Goal: Task Accomplishment & Management: Complete application form

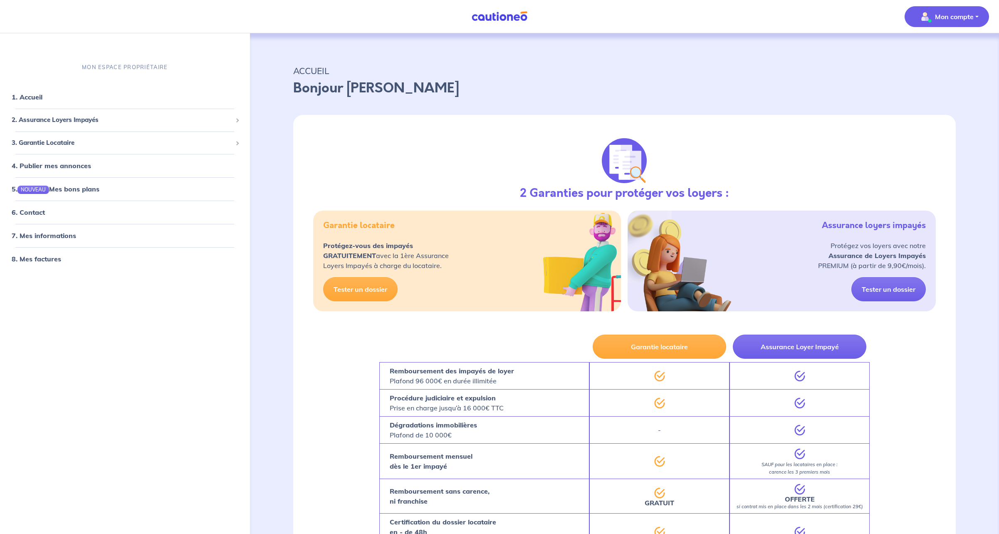
click at [940, 15] on p "Mon compte" at bounding box center [954, 17] width 39 height 10
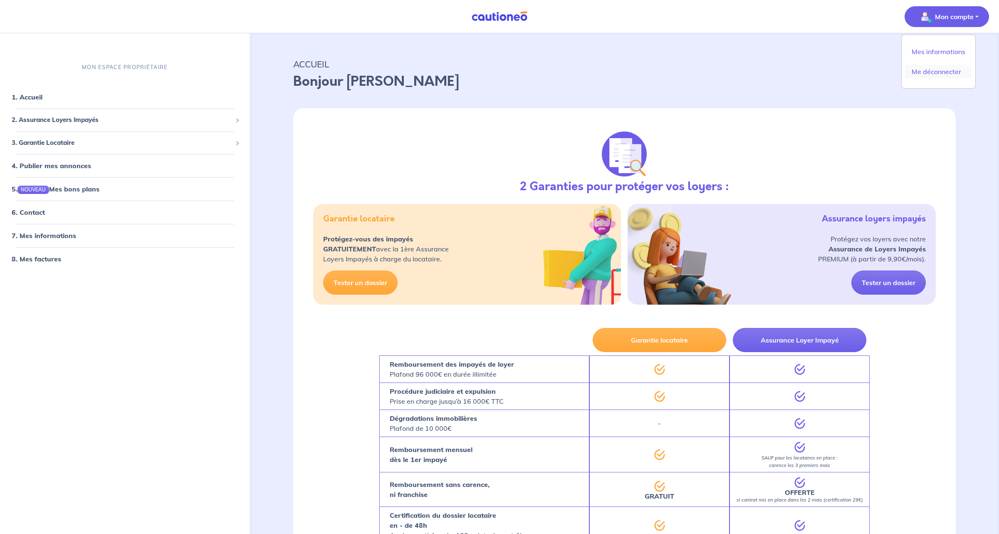
scroll to position [6, 0]
click at [38, 119] on span "2. Assurance Loyers Impayés" at bounding box center [122, 120] width 220 height 10
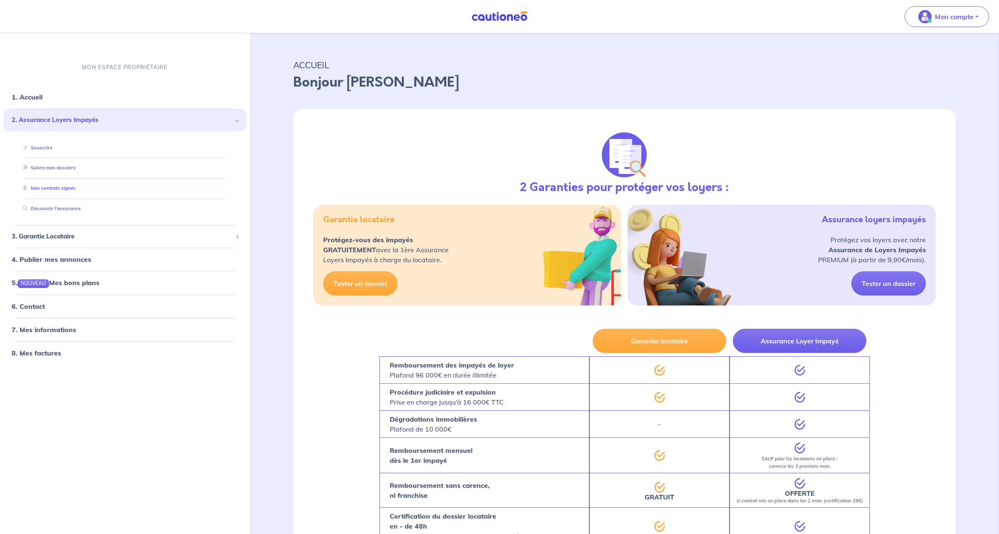
click at [59, 188] on link "Mes contrats signés" at bounding box center [48, 188] width 56 height 6
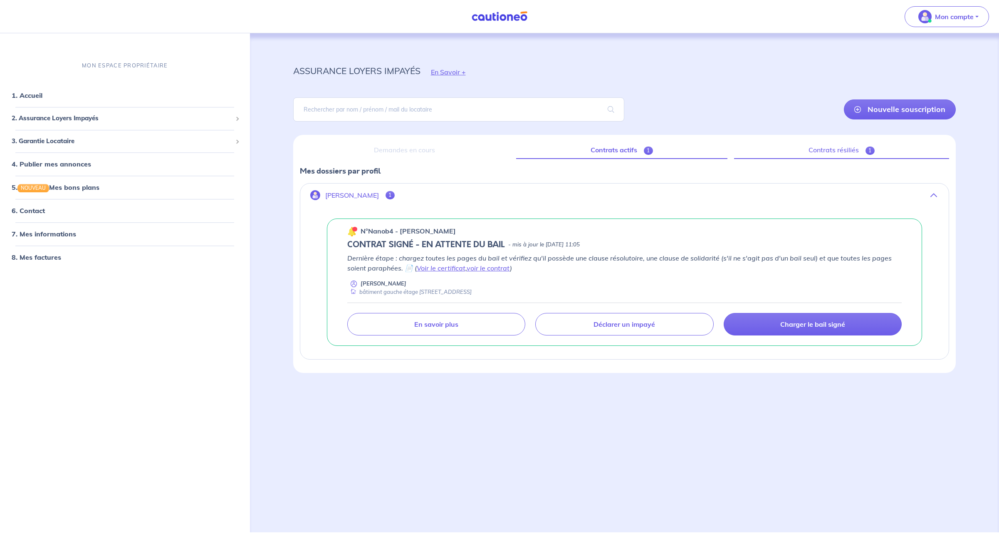
click at [837, 149] on link "Contrats résiliés 1" at bounding box center [841, 149] width 215 height 17
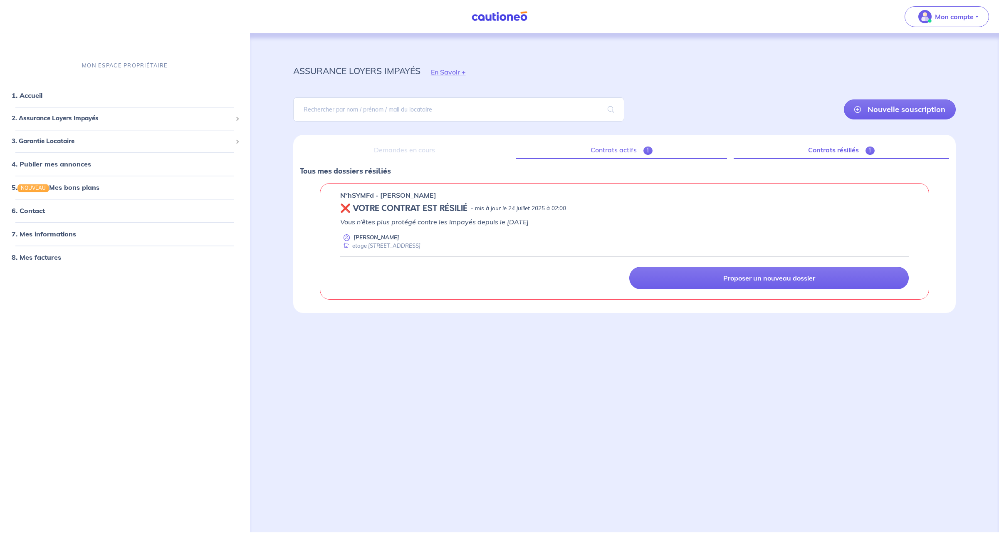
click at [608, 149] on link "Contrats actifs 1" at bounding box center [621, 149] width 211 height 17
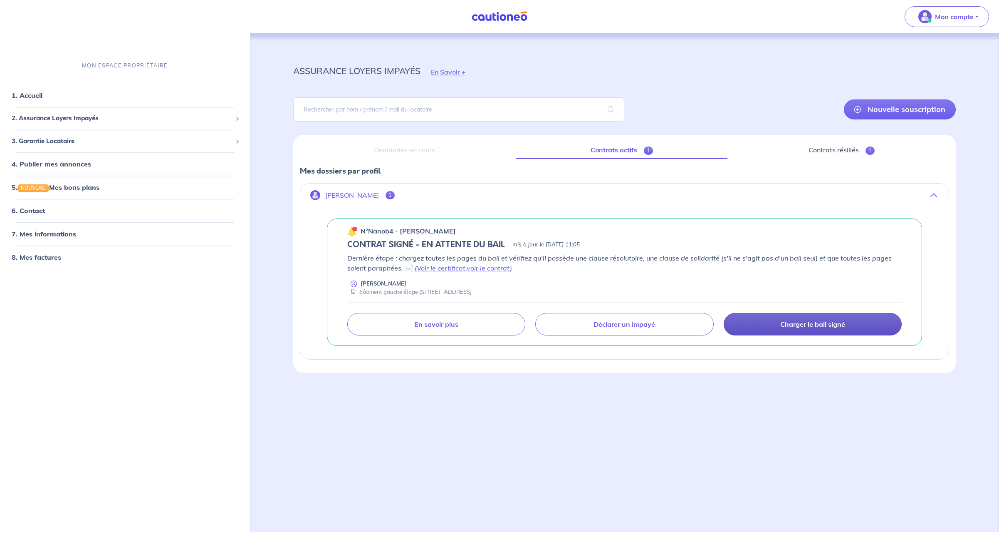
click at [812, 323] on p "Charger le bail signé" at bounding box center [812, 324] width 65 height 8
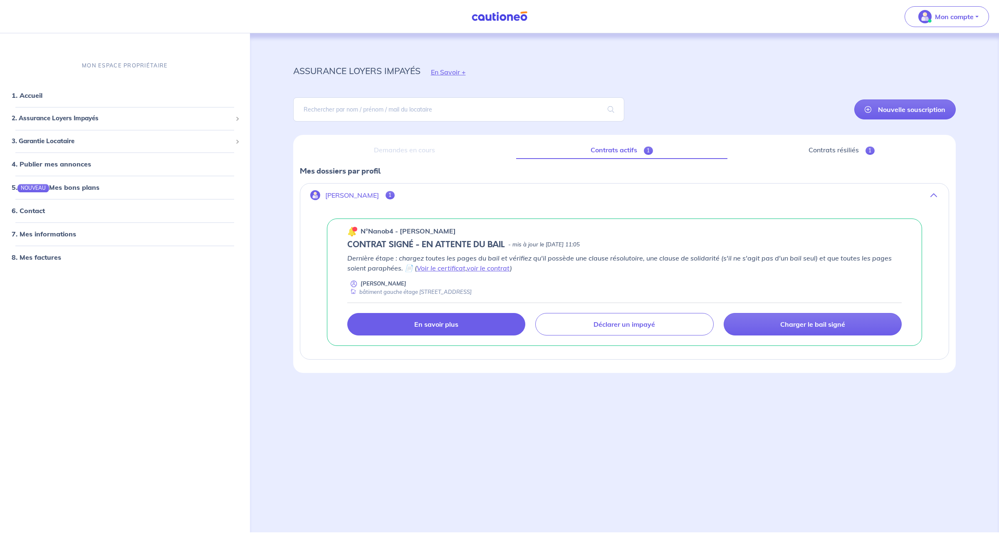
click at [444, 327] on p "En savoir plus" at bounding box center [436, 324] width 44 height 8
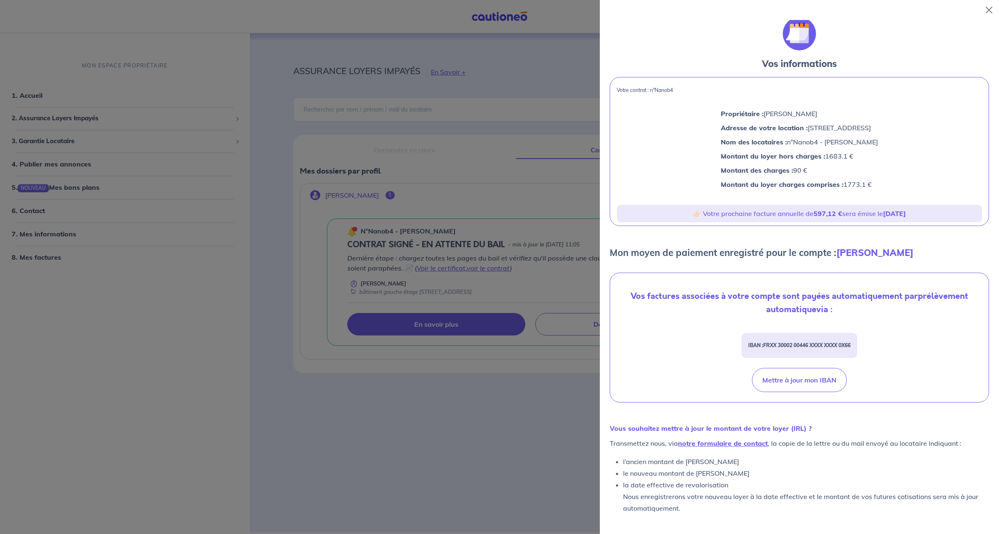
scroll to position [3, 0]
click at [717, 443] on link "notre formulaire de contact" at bounding box center [723, 443] width 90 height 8
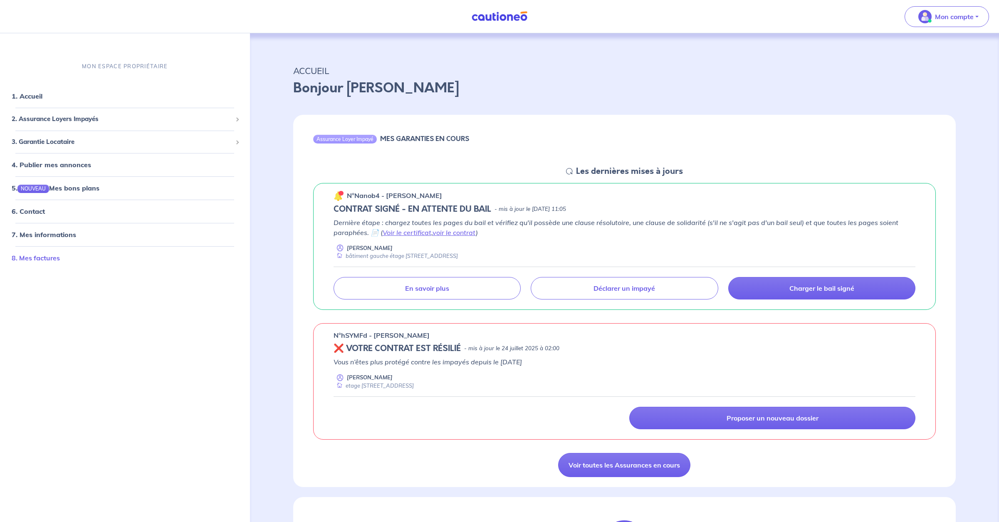
click at [36, 257] on link "8. Mes factures" at bounding box center [36, 258] width 48 height 8
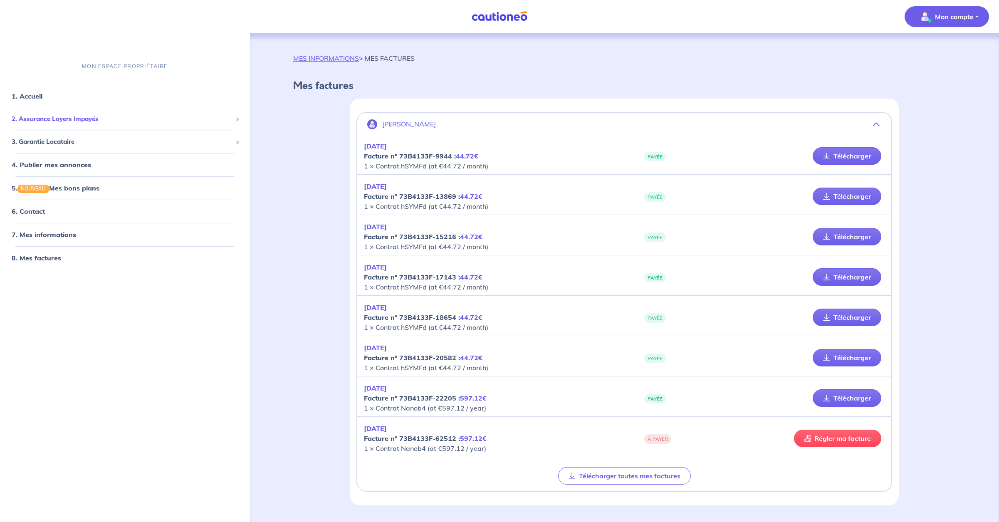
click at [47, 121] on span "2. Assurance Loyers Impayés" at bounding box center [122, 119] width 220 height 10
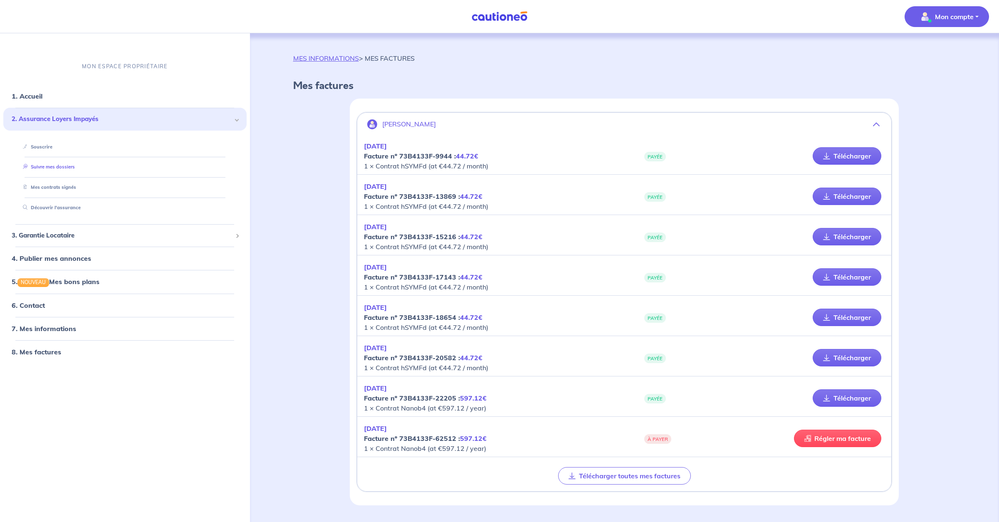
click at [48, 165] on link "Suivre mes dossiers" at bounding box center [47, 167] width 55 height 6
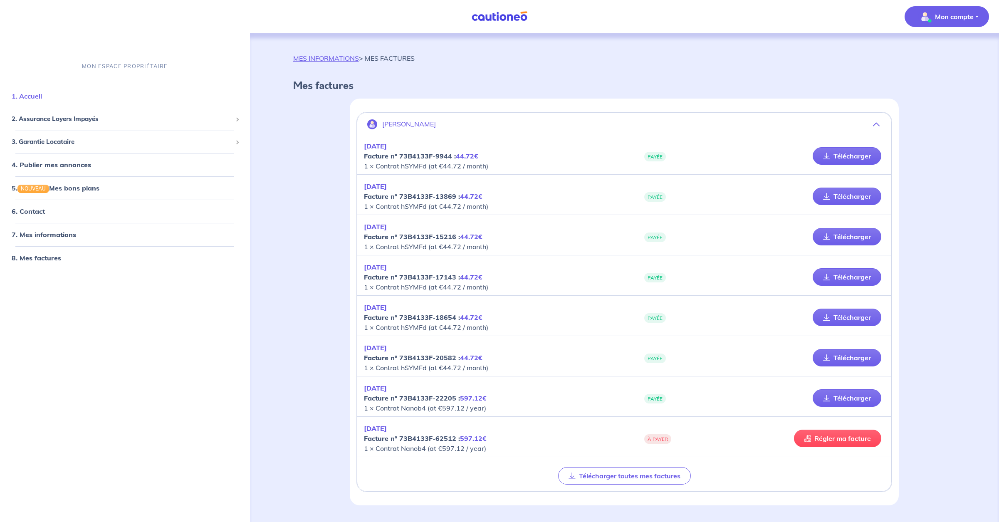
click at [32, 95] on link "1. Accueil" at bounding box center [27, 96] width 30 height 8
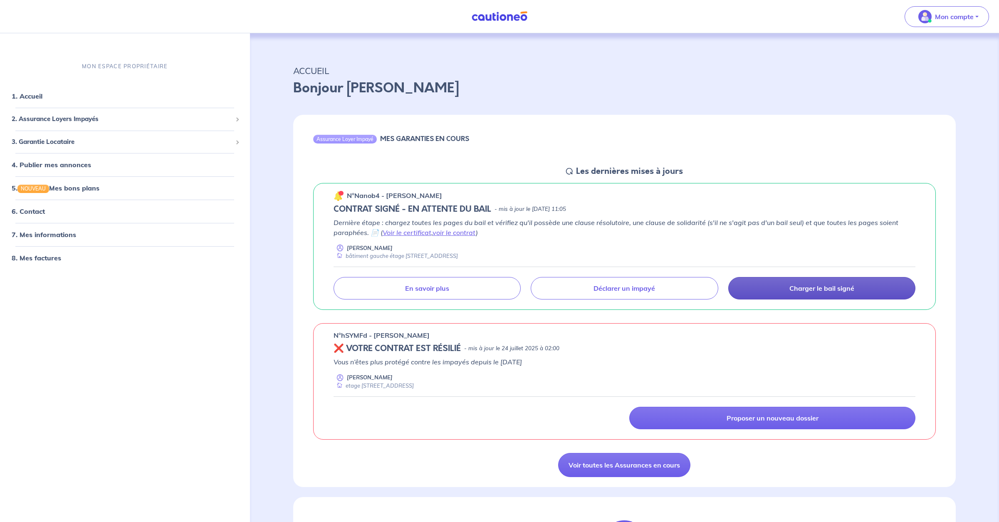
click at [816, 287] on p "Charger le bail signé" at bounding box center [821, 288] width 65 height 8
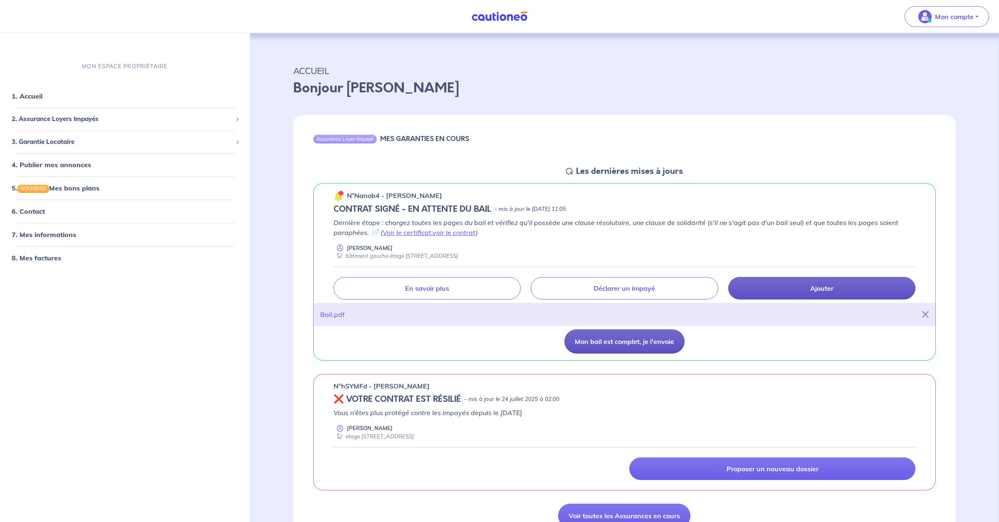
click at [623, 343] on button "Mon bail est complet, je l'envoie" at bounding box center [624, 341] width 120 height 24
